Goal: Task Accomplishment & Management: Use online tool/utility

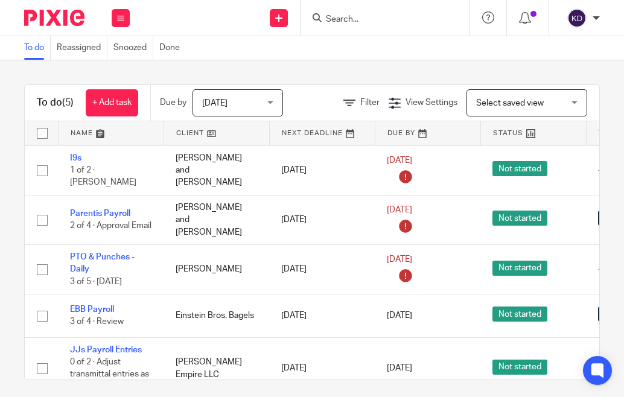
click at [49, 8] on div at bounding box center [50, 18] width 100 height 36
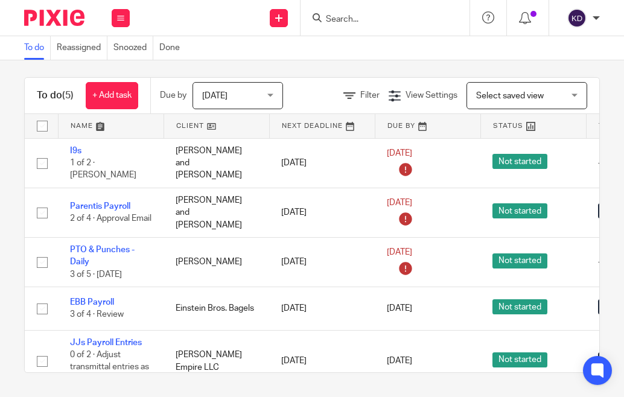
click at [262, 91] on span "[DATE]" at bounding box center [234, 95] width 64 height 25
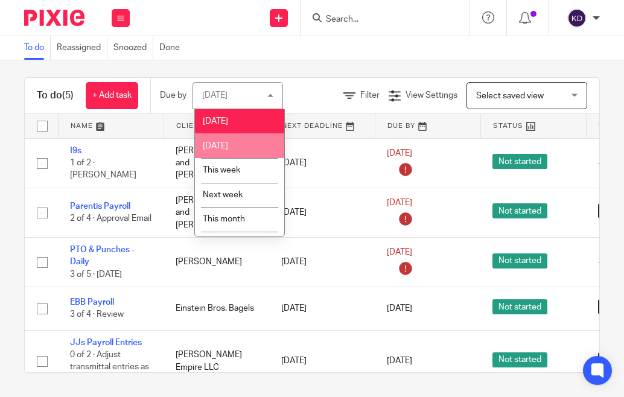
click at [235, 139] on li "[DATE]" at bounding box center [239, 145] width 89 height 25
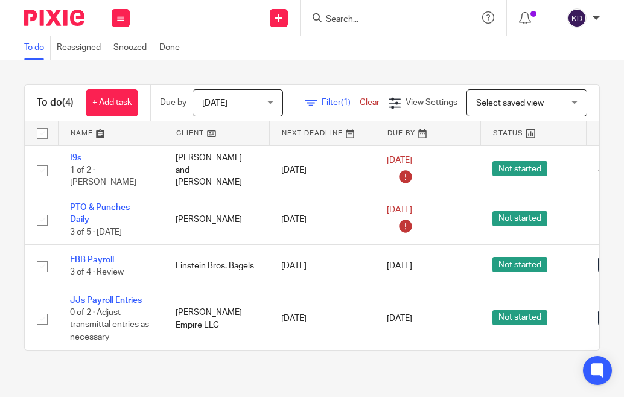
click at [228, 113] on span "[DATE]" at bounding box center [234, 102] width 64 height 25
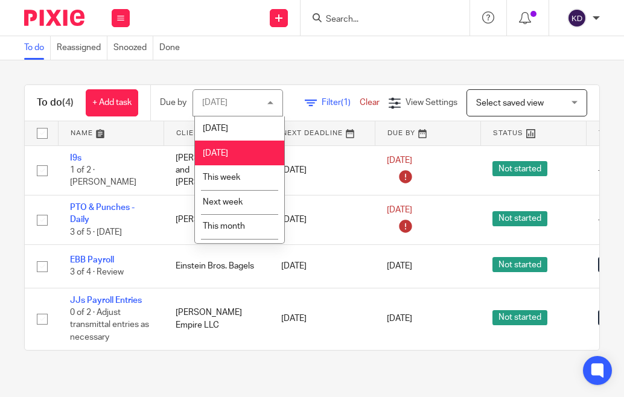
click at [214, 127] on span "[DATE]" at bounding box center [215, 128] width 25 height 8
